Goal: Transaction & Acquisition: Purchase product/service

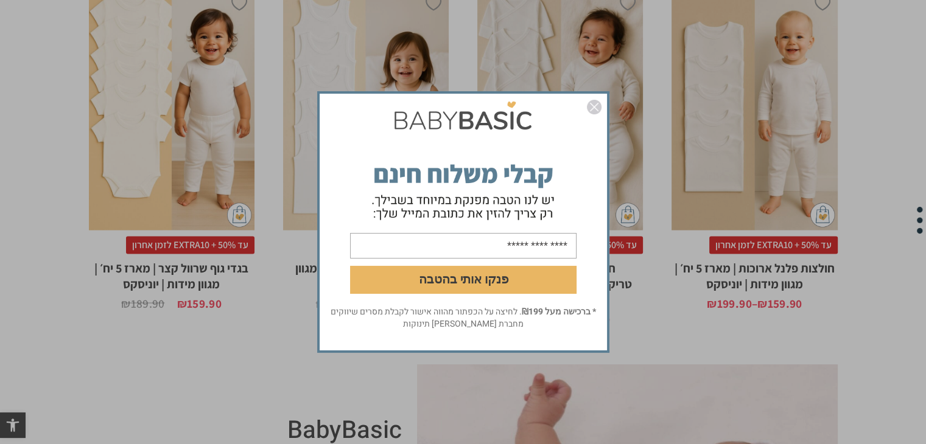
scroll to position [2287, 0]
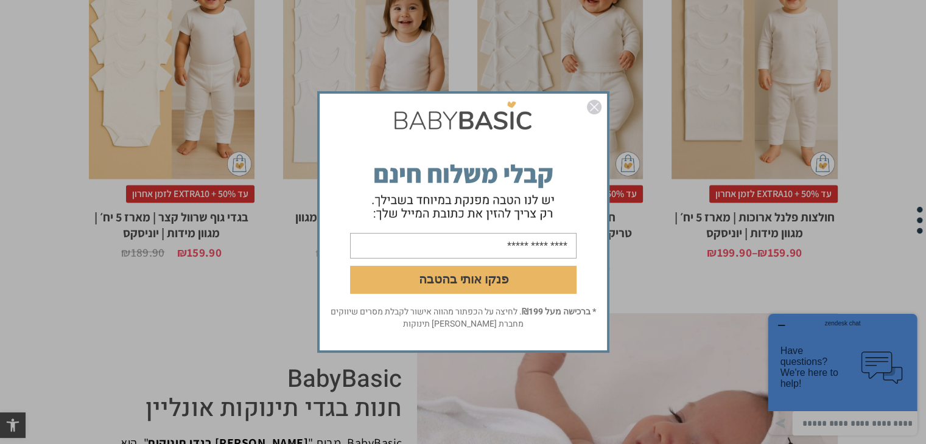
click at [599, 109] on img "סגור" at bounding box center [594, 107] width 15 height 15
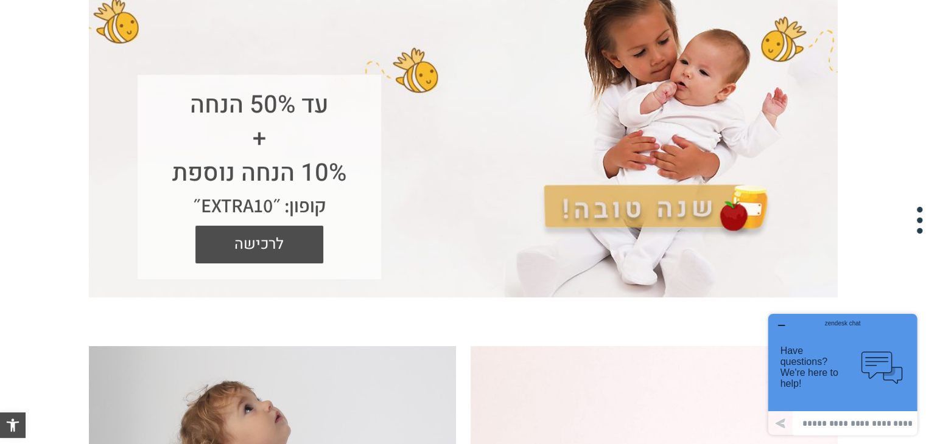
scroll to position [0, 0]
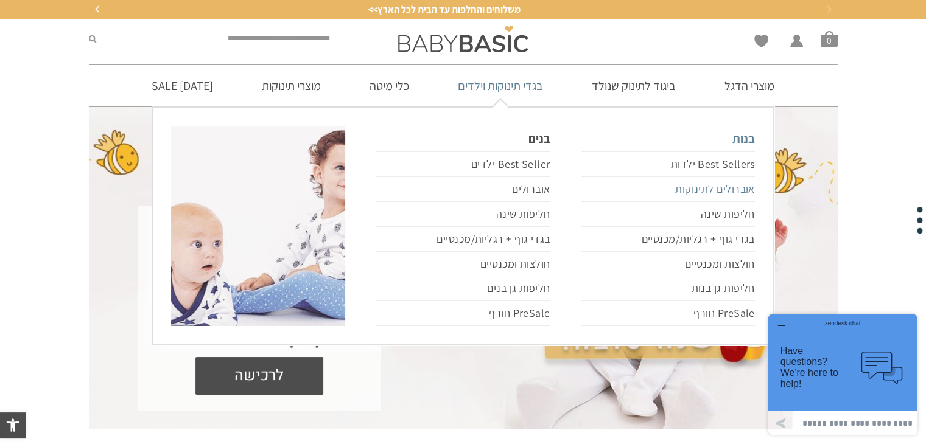
click at [719, 188] on link "אוברולים לתינוקות" at bounding box center [668, 189] width 174 height 25
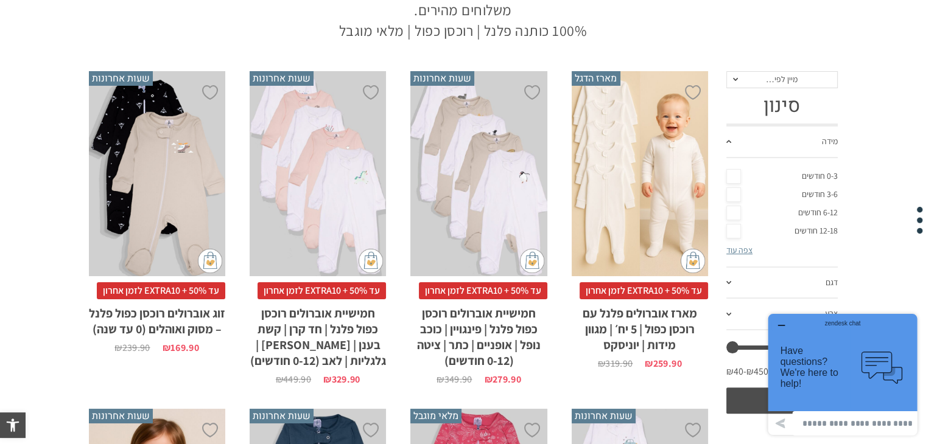
drag, startPoint x: 469, startPoint y: 226, endPoint x: 888, endPoint y: 136, distance: 428.4
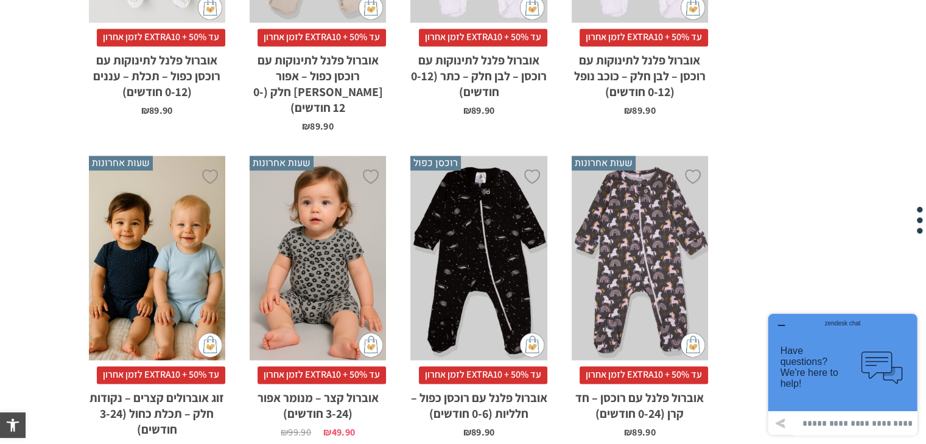
scroll to position [2239, 0]
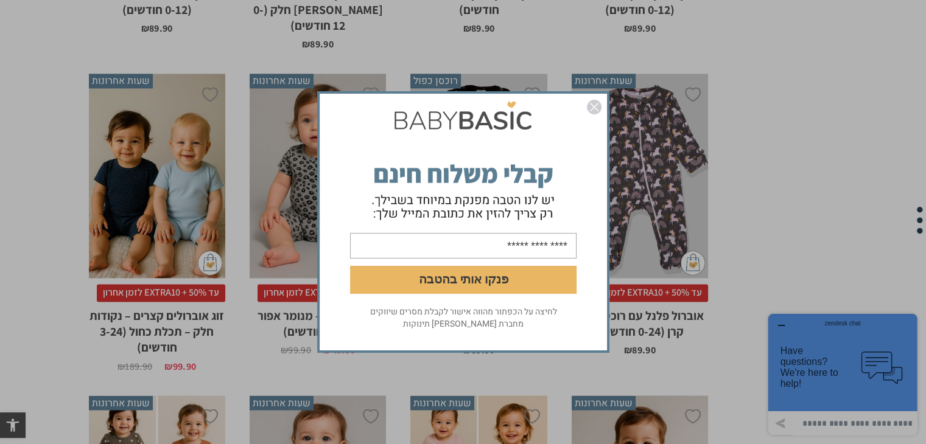
click at [595, 103] on img "סגור" at bounding box center [594, 107] width 15 height 15
